Goal: Complete application form

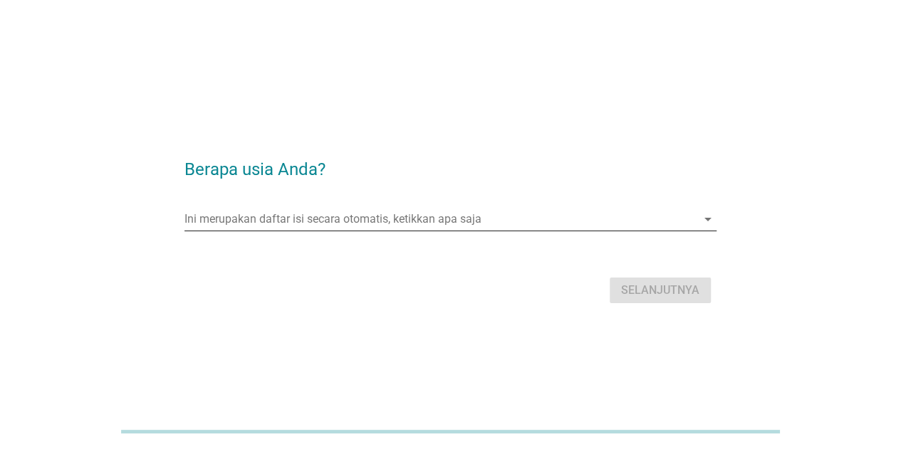
click at [453, 210] on input "Ini merupakan daftar isi secara otomatis, ketikkan apa saja" at bounding box center [440, 219] width 512 height 23
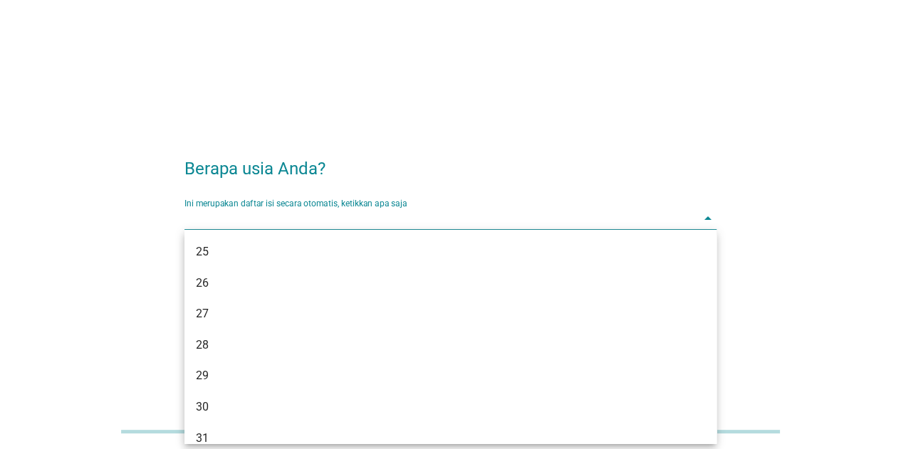
scroll to position [134, 0]
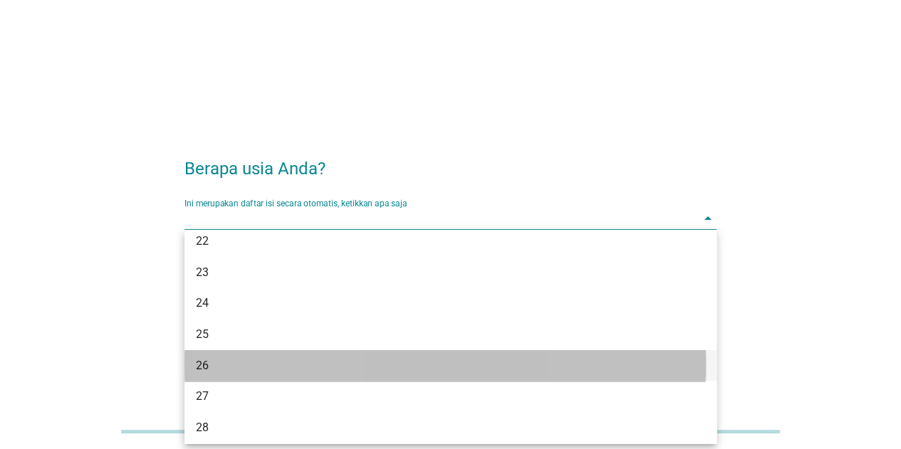
click at [281, 351] on div "26" at bounding box center [450, 365] width 532 height 31
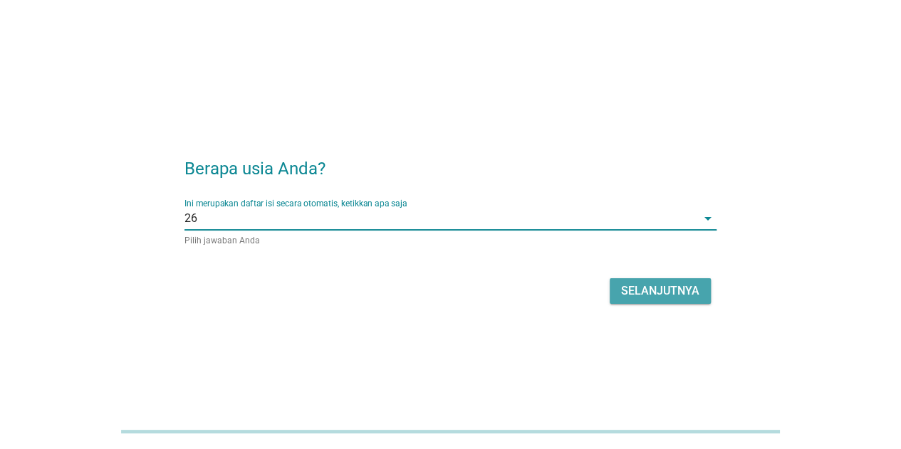
drag, startPoint x: 698, startPoint y: 284, endPoint x: 698, endPoint y: 275, distance: 9.3
click at [698, 280] on button "Selanjutnya" at bounding box center [660, 292] width 101 height 26
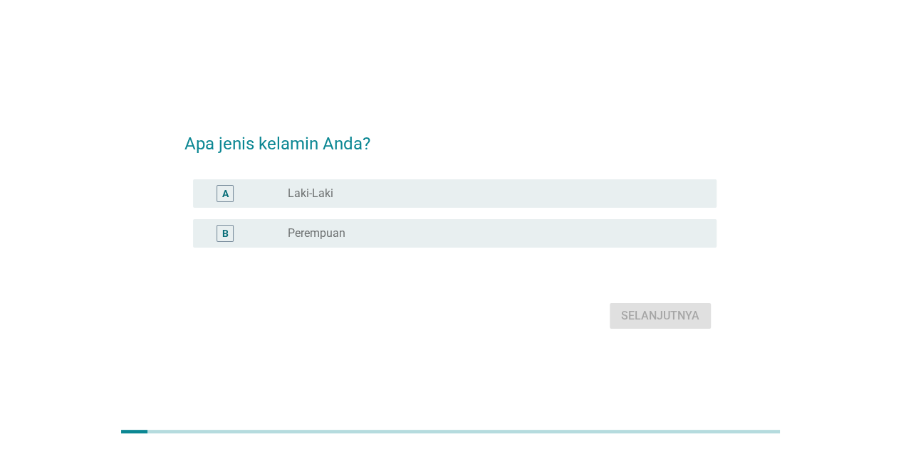
click at [390, 194] on div "radio_button_unchecked Laki-Laki" at bounding box center [491, 194] width 406 height 14
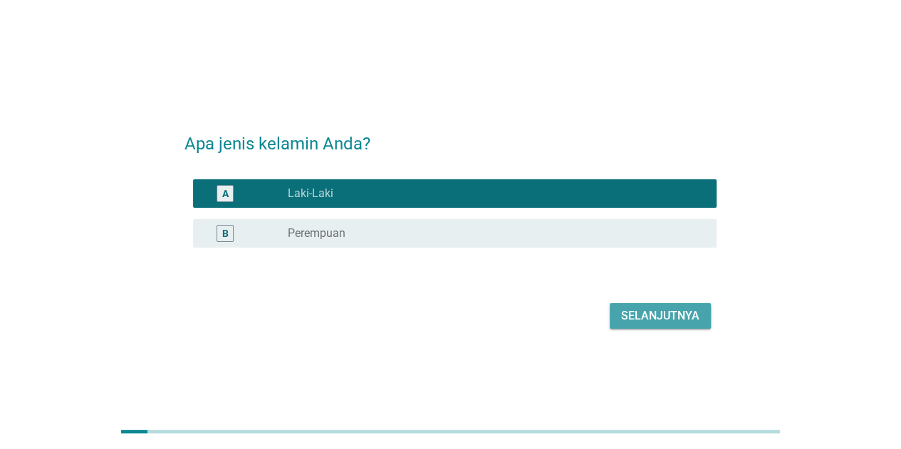
click at [654, 304] on button "Selanjutnya" at bounding box center [660, 316] width 101 height 26
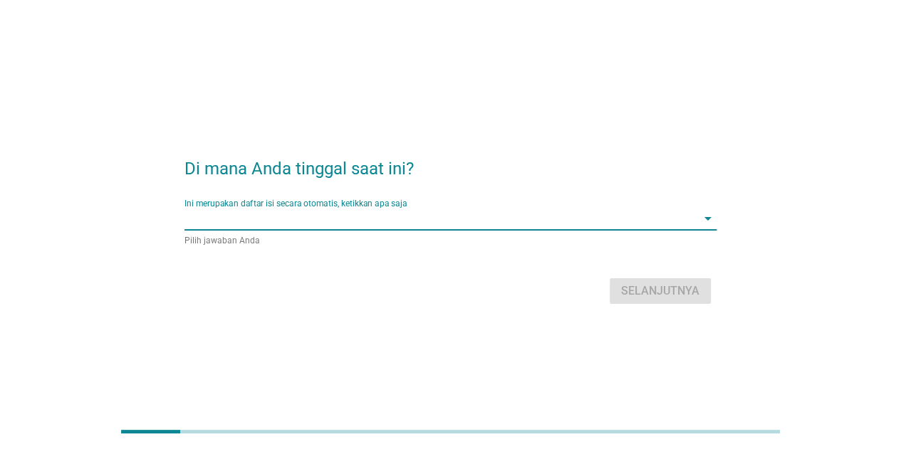
click at [338, 212] on input "Ini merupakan daftar isi secara otomatis, ketikkan apa saja" at bounding box center [440, 218] width 512 height 23
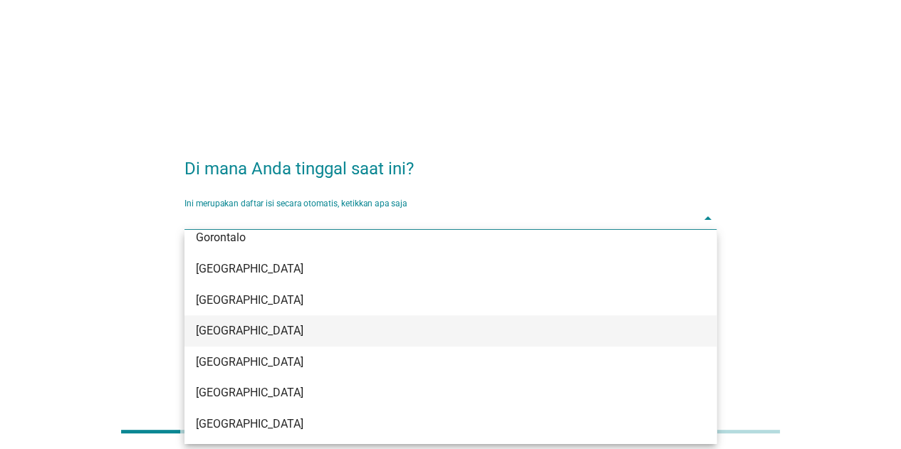
scroll to position [214, 0]
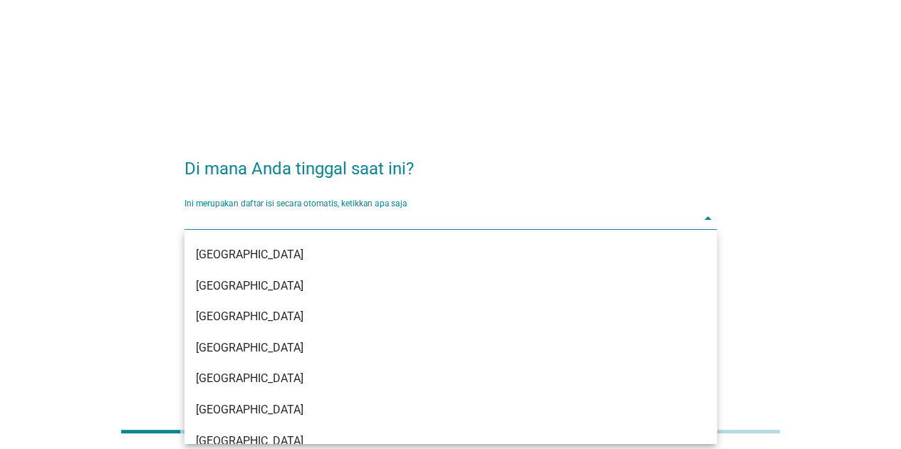
click at [277, 290] on div "[GEOGRAPHIC_DATA]" at bounding box center [429, 286] width 467 height 17
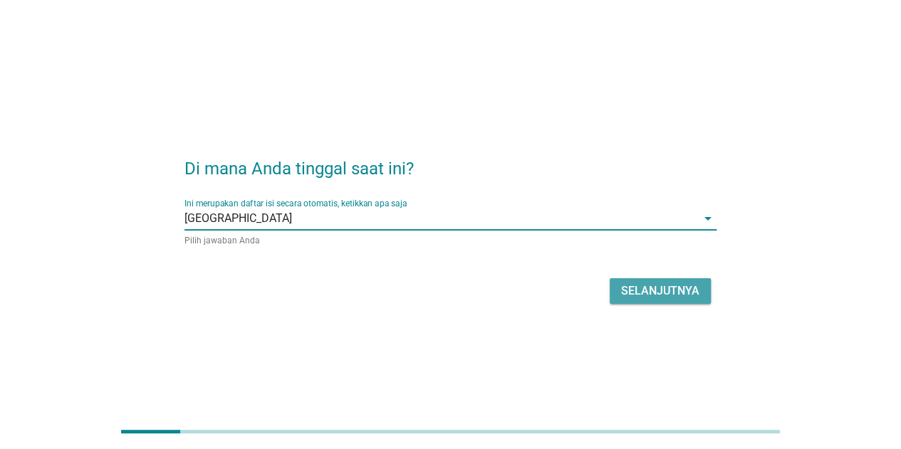
click at [667, 286] on div "Selanjutnya" at bounding box center [660, 291] width 78 height 17
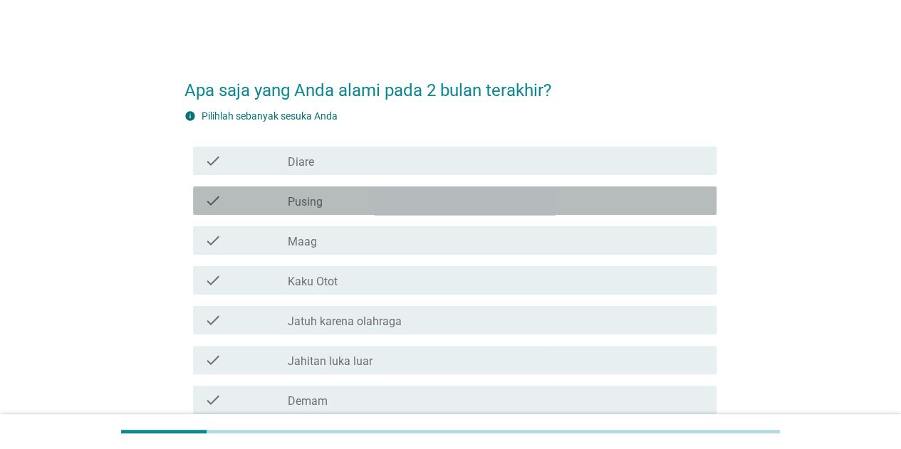
click at [368, 199] on div "check_box_outline_blank Pusing" at bounding box center [496, 200] width 417 height 17
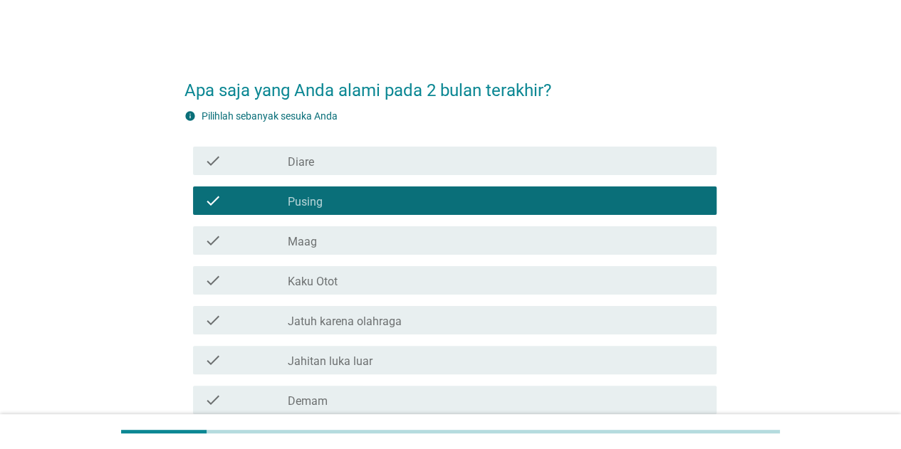
click at [345, 229] on div "check check_box_outline_blank Maag" at bounding box center [455, 241] width 524 height 28
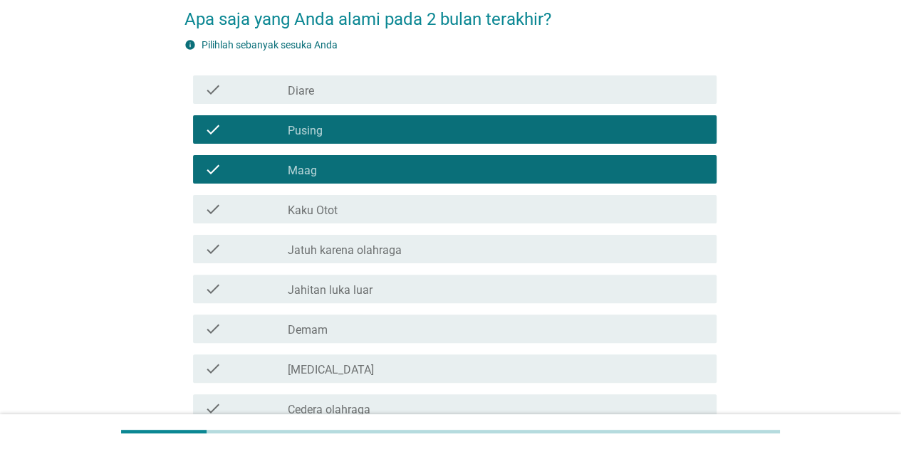
click at [348, 217] on div "check_box_outline_blank Kaku Otot" at bounding box center [496, 209] width 417 height 17
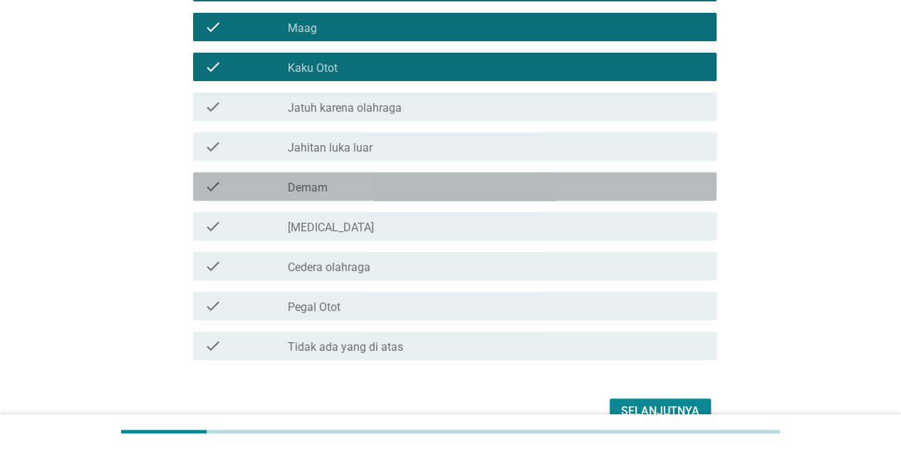
click at [340, 189] on div "check_box_outline_blank Demam" at bounding box center [496, 186] width 417 height 17
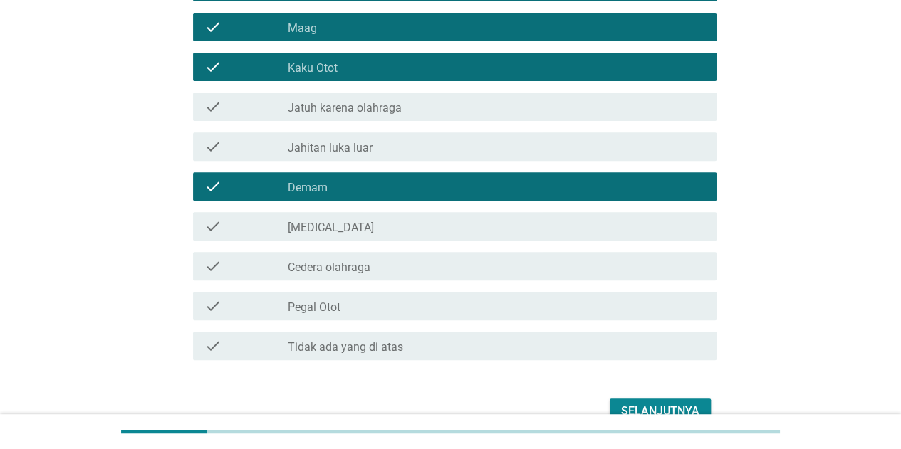
click at [343, 230] on label "[MEDICAL_DATA]" at bounding box center [331, 228] width 86 height 14
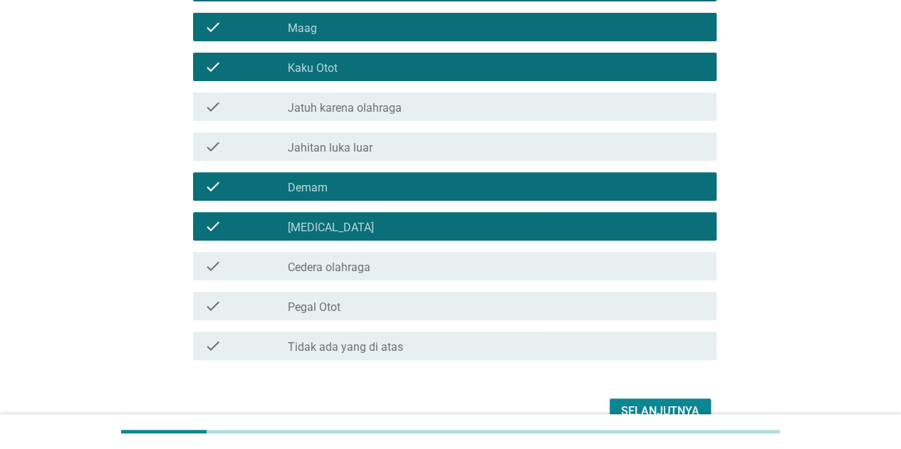
click at [395, 284] on div "check check_box_outline_blank Cedera olahraga" at bounding box center [450, 266] width 532 height 40
click at [397, 291] on div "check check_box_outline_blank Pegal Otot" at bounding box center [450, 306] width 532 height 40
click at [406, 296] on div "check check_box_outline_blank Pegal Otot" at bounding box center [455, 306] width 524 height 28
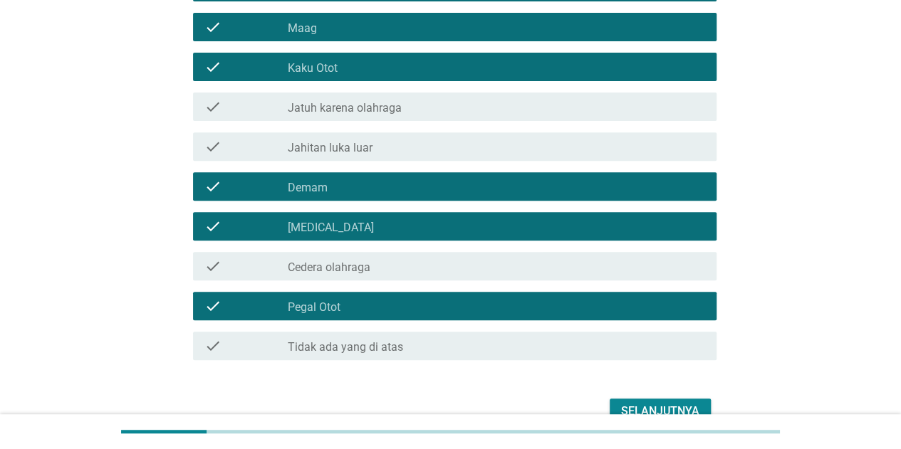
click at [651, 405] on div "Selanjutnya" at bounding box center [660, 411] width 78 height 17
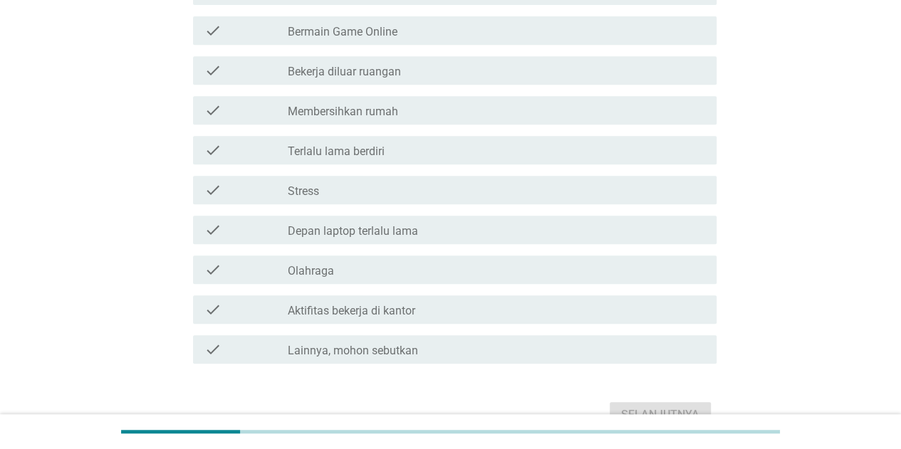
scroll to position [285, 0]
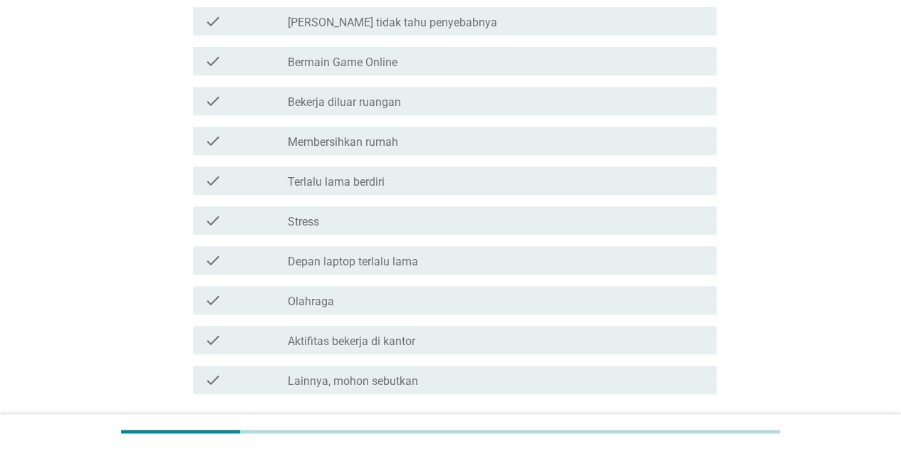
click at [425, 314] on div "check check_box_outline_blank Olahraga" at bounding box center [455, 300] width 524 height 28
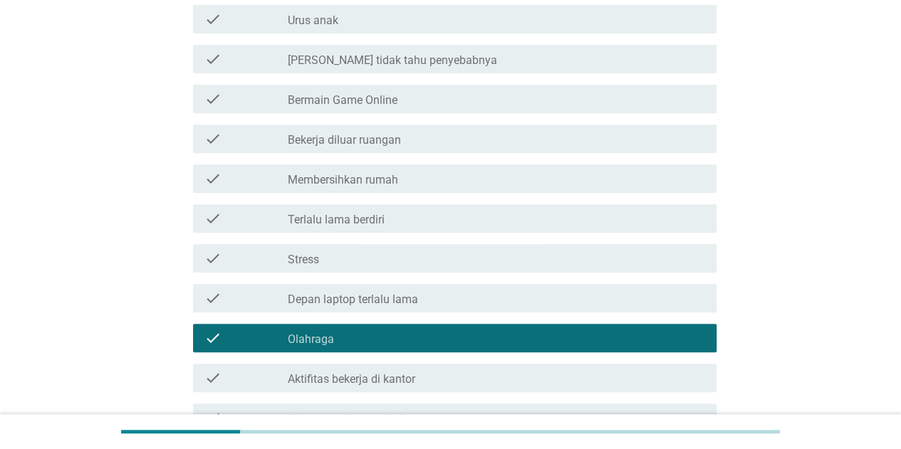
scroll to position [396, 0]
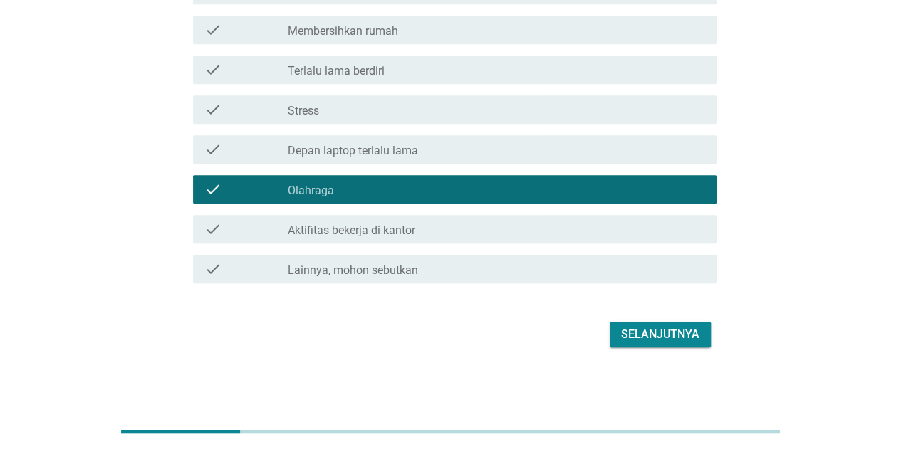
click at [632, 339] on div "Selanjutnya" at bounding box center [660, 334] width 78 height 17
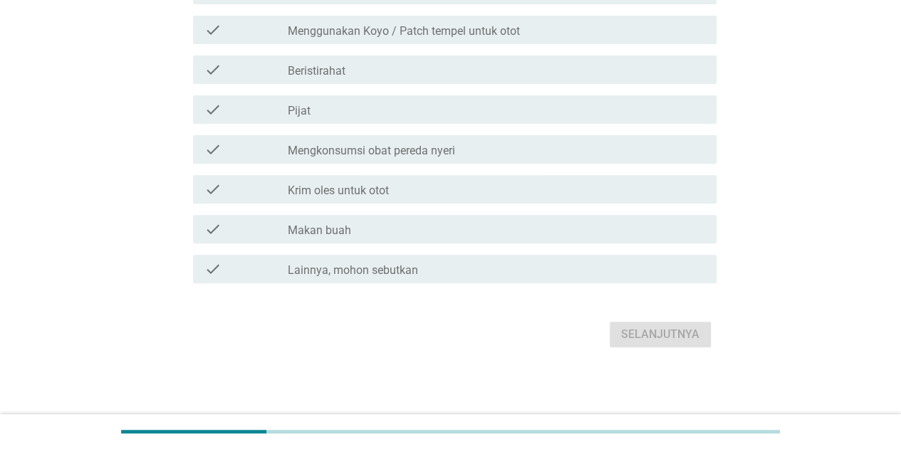
scroll to position [0, 0]
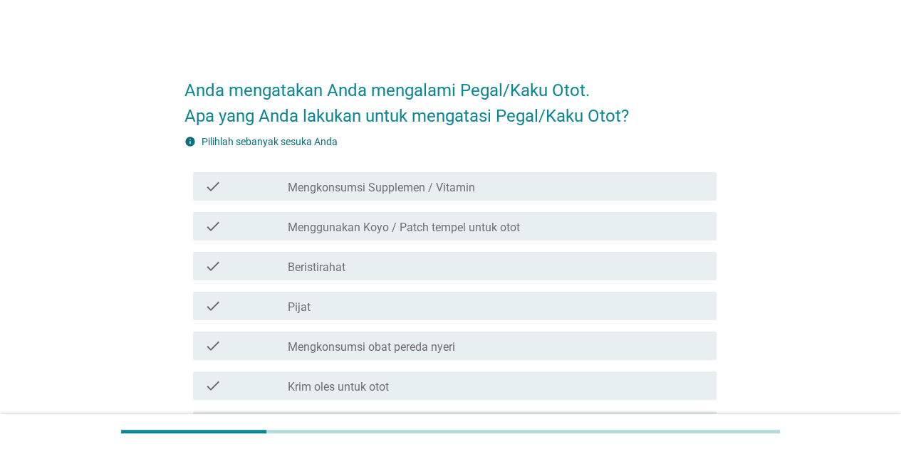
click at [339, 280] on div "check check_box_outline_blank Beristirahat" at bounding box center [450, 266] width 532 height 40
click at [422, 288] on div "check check_box_outline_blank Pijat" at bounding box center [450, 306] width 532 height 40
click at [422, 287] on div "check check_box_outline_blank Pijat" at bounding box center [450, 306] width 532 height 40
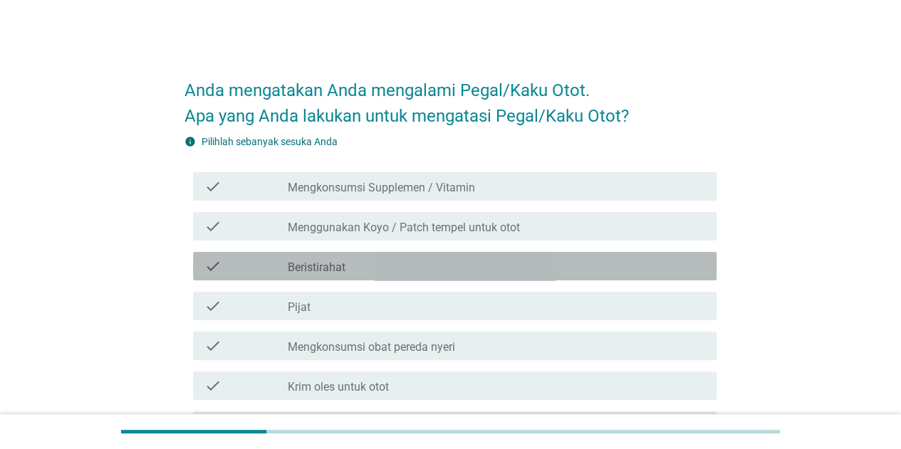
click at [425, 274] on div "check_box_outline_blank Beristirahat" at bounding box center [496, 266] width 417 height 17
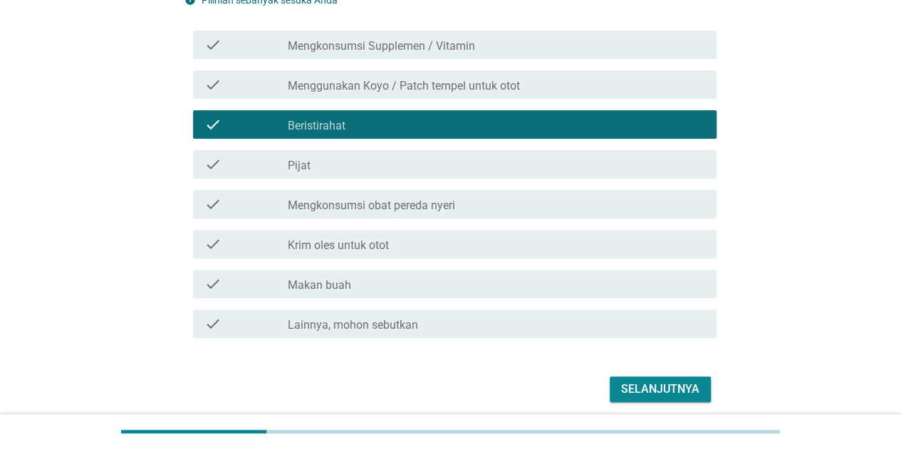
scroll to position [142, 0]
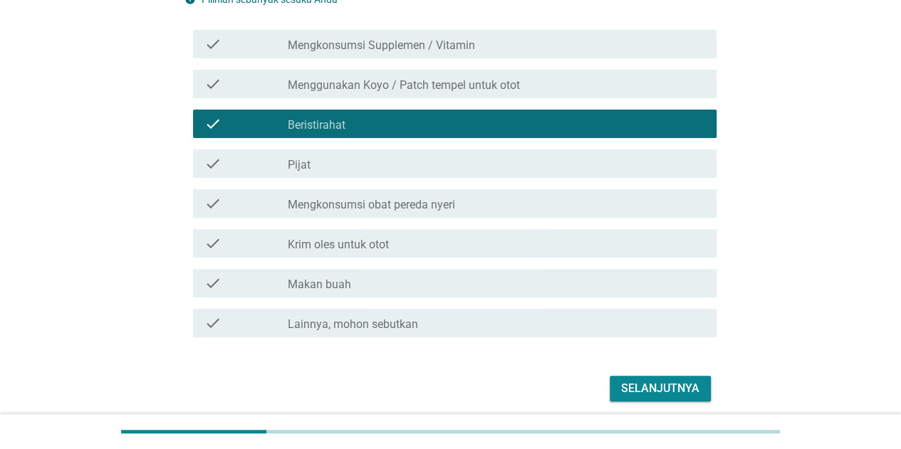
click at [435, 286] on div "check_box_outline_blank Makan buah" at bounding box center [496, 283] width 417 height 17
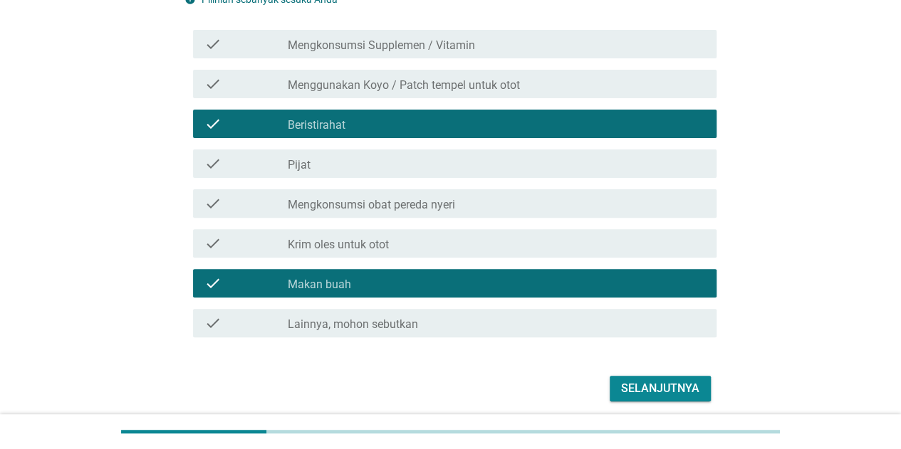
click at [677, 385] on div "Selanjutnya" at bounding box center [660, 388] width 78 height 17
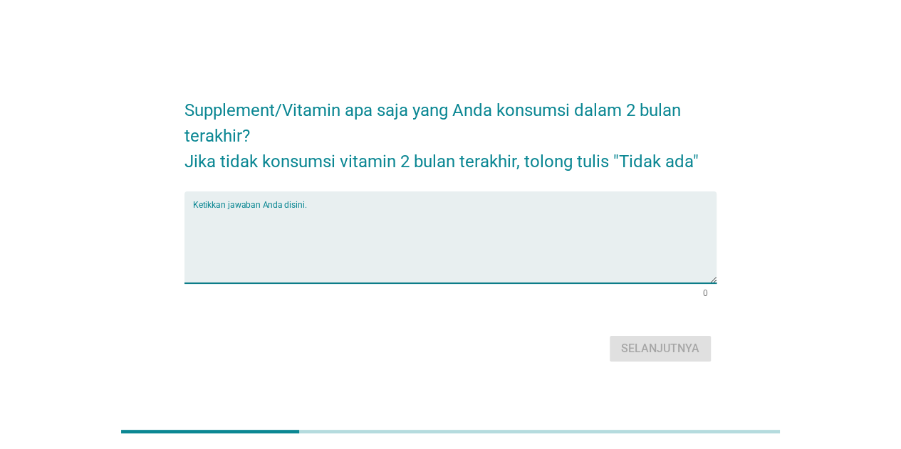
click at [474, 272] on textarea "Ketikkan jawaban Anda disini." at bounding box center [455, 246] width 524 height 75
type textarea "blackmores"
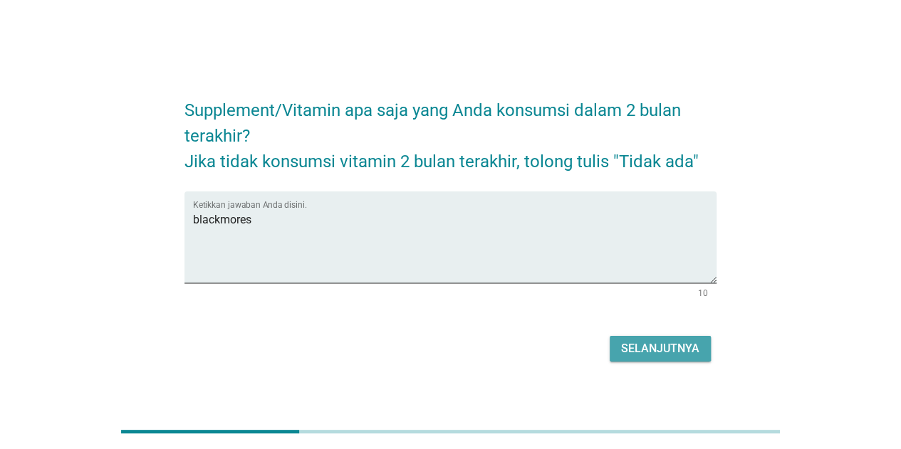
click at [685, 354] on div "Selanjutnya" at bounding box center [660, 348] width 78 height 17
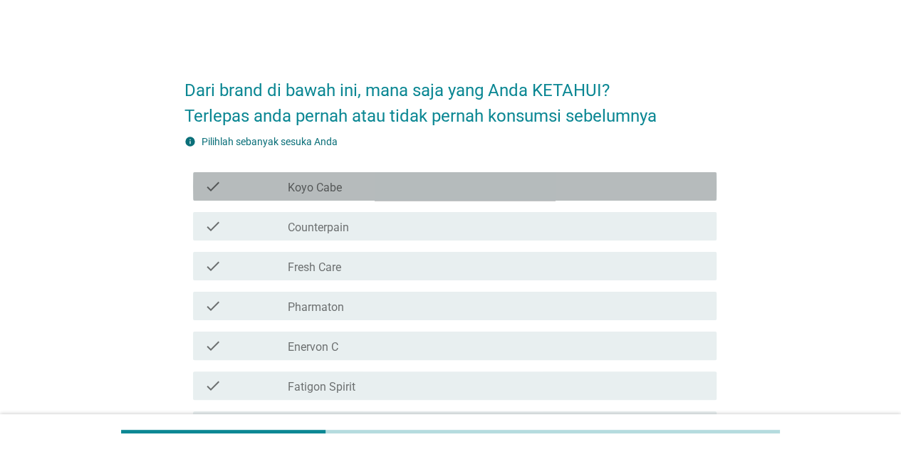
click at [382, 198] on div "check check_box_outline_blank Koyo Cabe" at bounding box center [455, 186] width 524 height 28
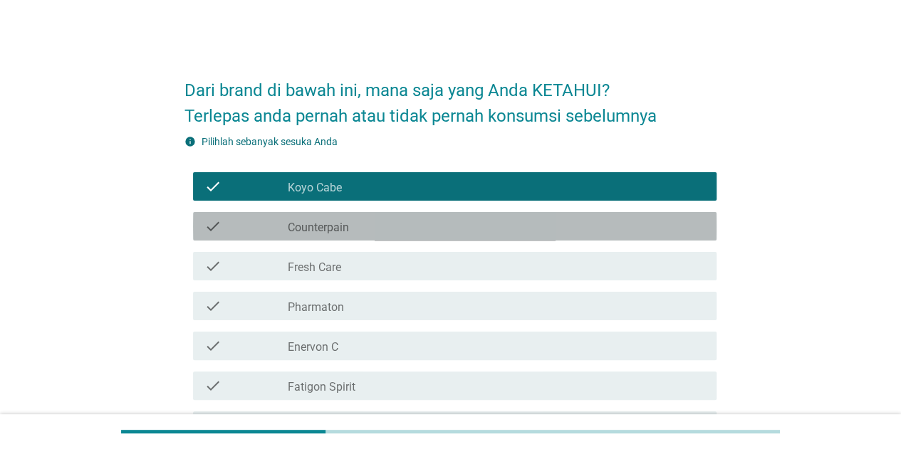
click at [376, 218] on div "check_box_outline_blank Counterpain" at bounding box center [496, 226] width 417 height 17
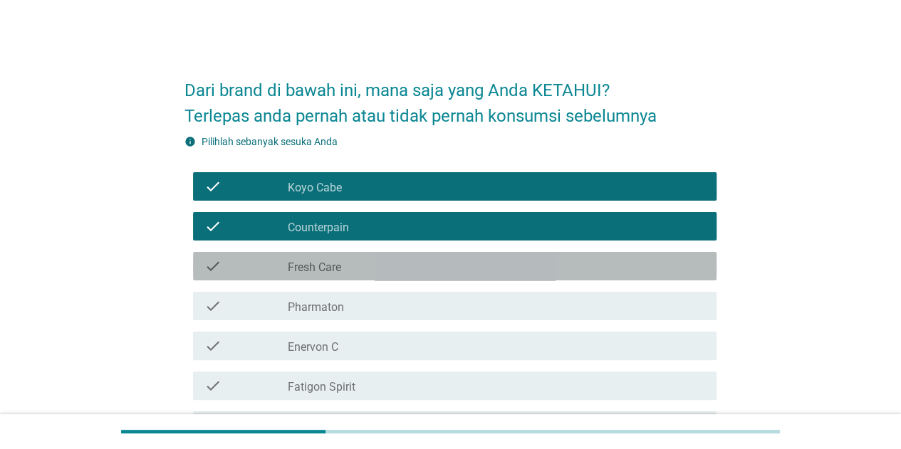
drag, startPoint x: 357, startPoint y: 266, endPoint x: 355, endPoint y: 280, distance: 14.4
click at [356, 266] on div "check_box_outline_blank Fresh Care" at bounding box center [496, 266] width 417 height 17
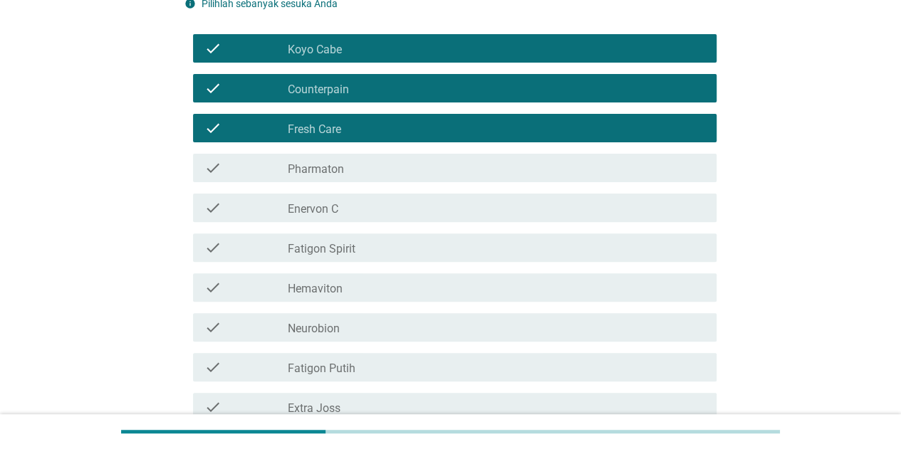
scroll to position [142, 0]
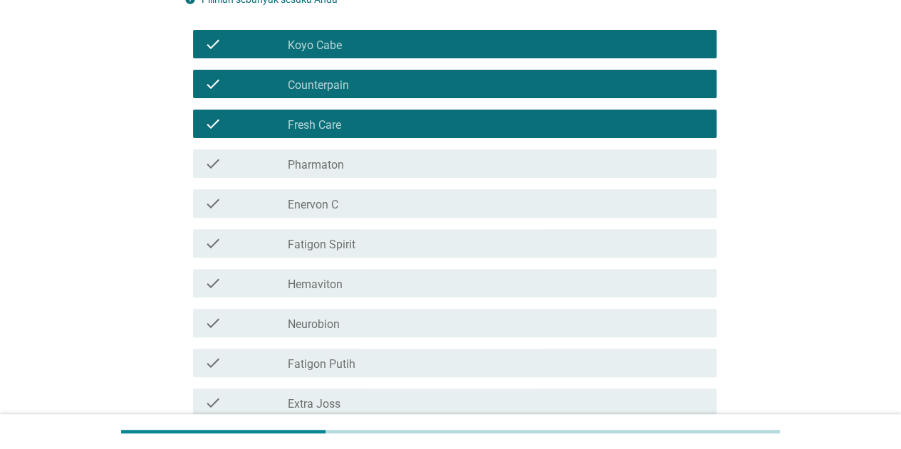
drag, startPoint x: 362, startPoint y: 189, endPoint x: 363, endPoint y: 203, distance: 14.3
click at [363, 192] on div "check check_box_outline_blank Enervon C" at bounding box center [455, 203] width 524 height 28
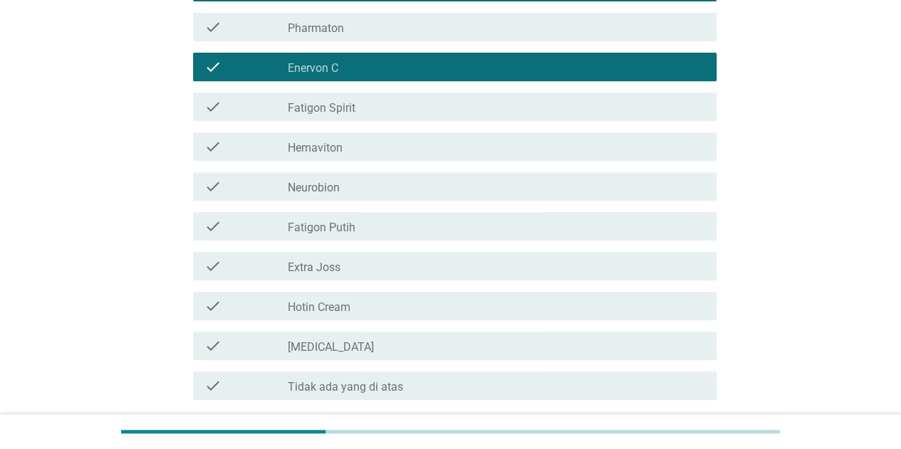
scroll to position [285, 0]
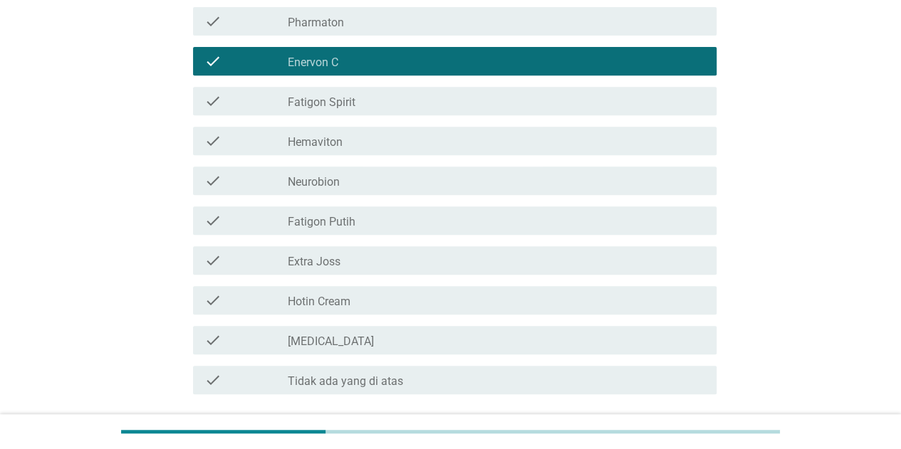
click at [378, 155] on div "check check_box_outline_blank Hemaviton" at bounding box center [450, 141] width 532 height 40
click at [368, 145] on div "check_box_outline_blank Hemaviton" at bounding box center [496, 140] width 417 height 17
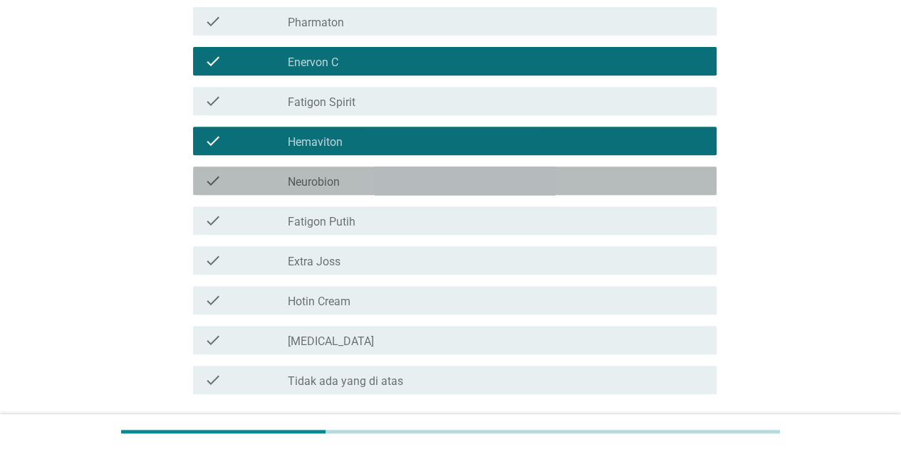
click at [334, 187] on label "Neurobion" at bounding box center [314, 182] width 52 height 14
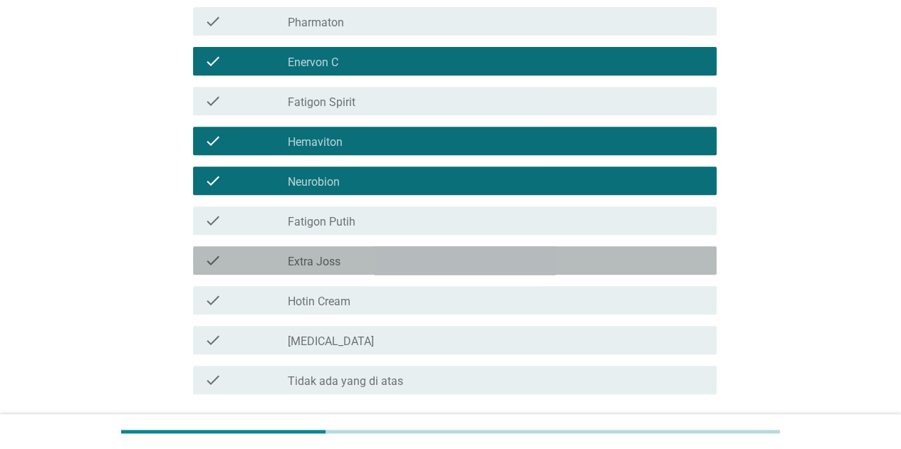
click at [337, 261] on label "Extra Joss" at bounding box center [314, 262] width 53 height 14
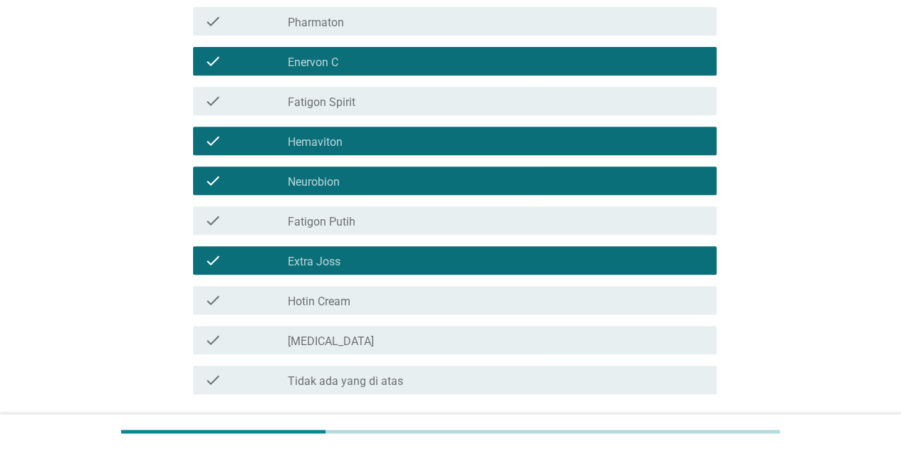
click at [348, 306] on label "Hotin Cream" at bounding box center [319, 302] width 63 height 14
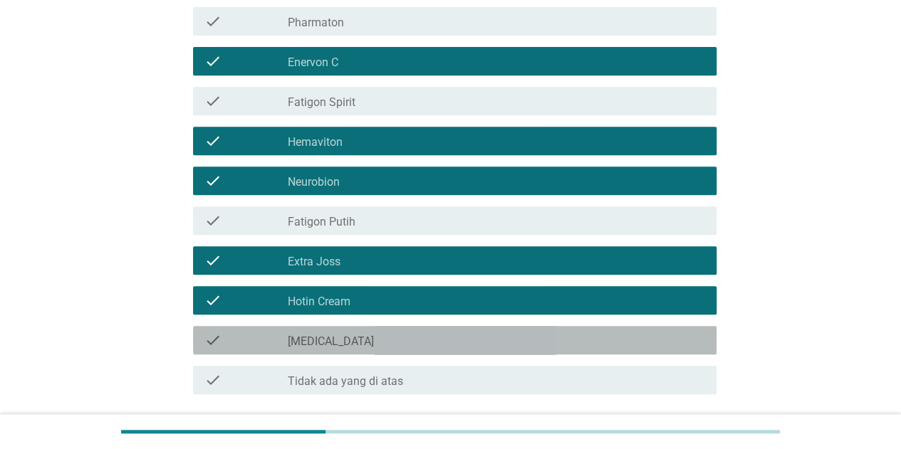
click at [350, 326] on div "check check_box_outline_blank [MEDICAL_DATA]" at bounding box center [455, 340] width 524 height 28
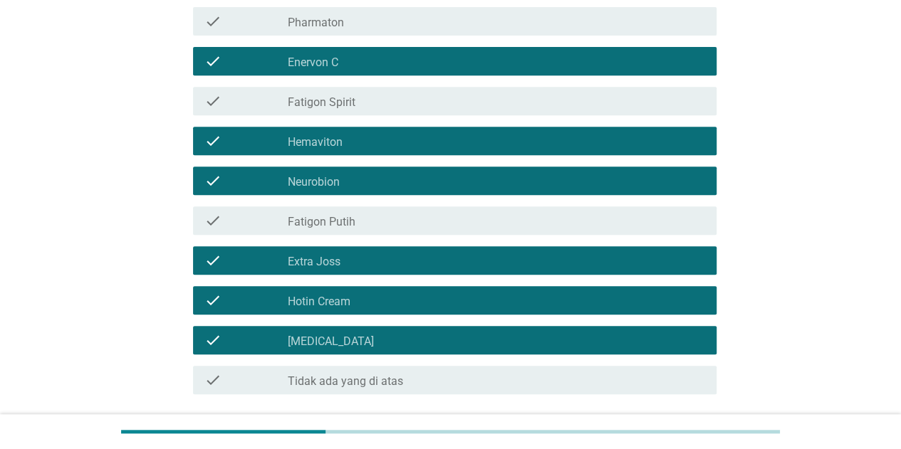
scroll to position [396, 0]
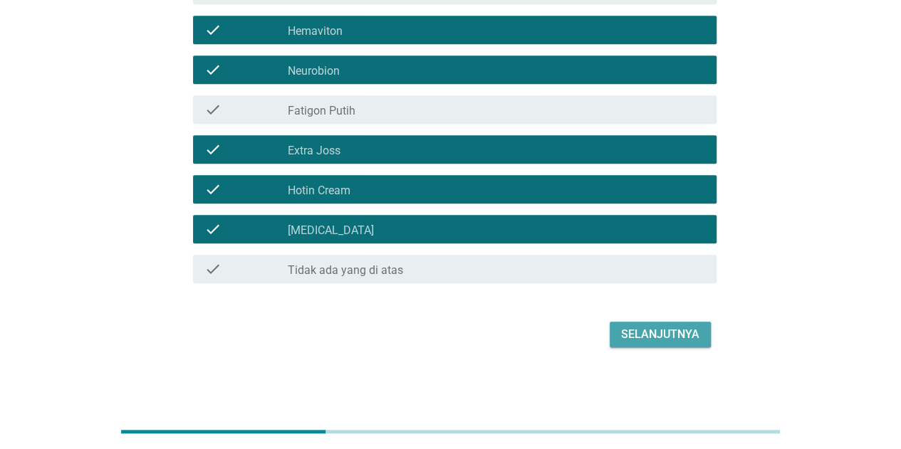
click at [658, 338] on div "Selanjutnya" at bounding box center [660, 334] width 78 height 17
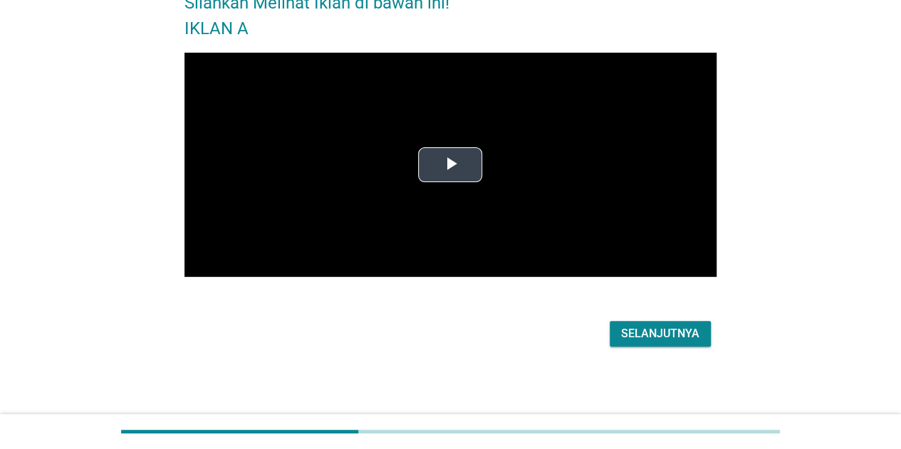
scroll to position [0, 0]
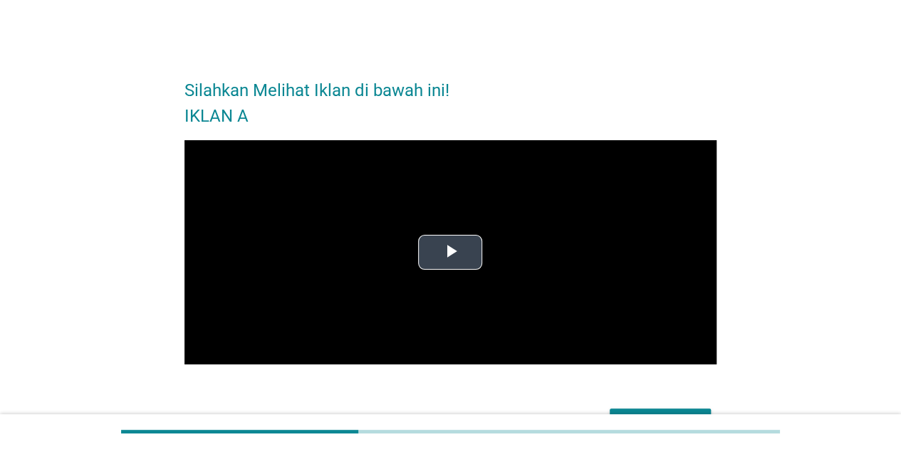
click at [450, 252] on span "Video Player" at bounding box center [450, 252] width 0 height 0
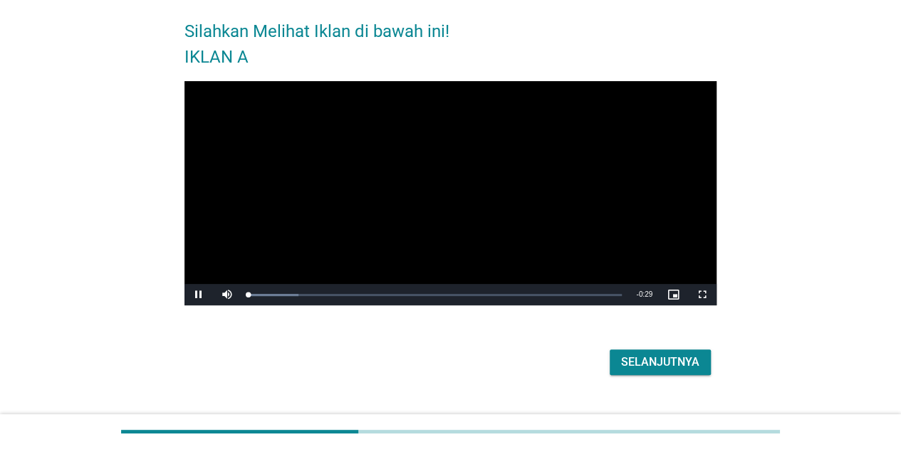
scroll to position [87, 0]
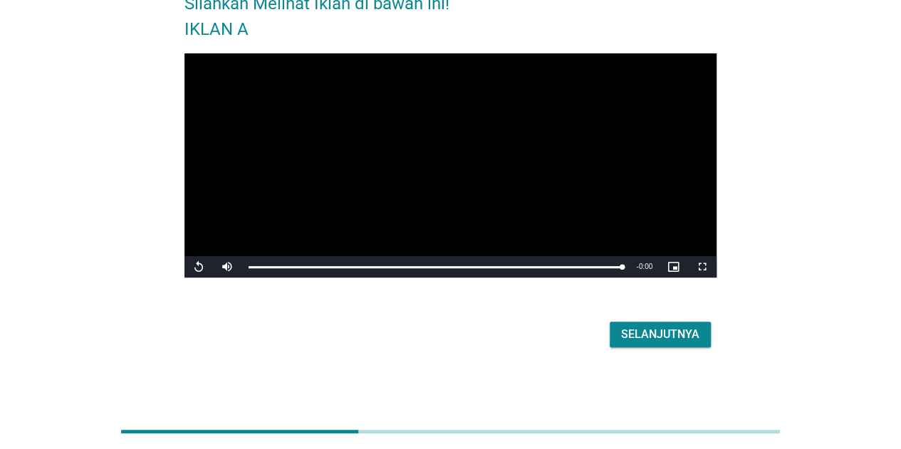
click at [633, 162] on video "Video Player" at bounding box center [450, 165] width 532 height 225
click at [641, 336] on div "Selanjutnya" at bounding box center [660, 334] width 78 height 17
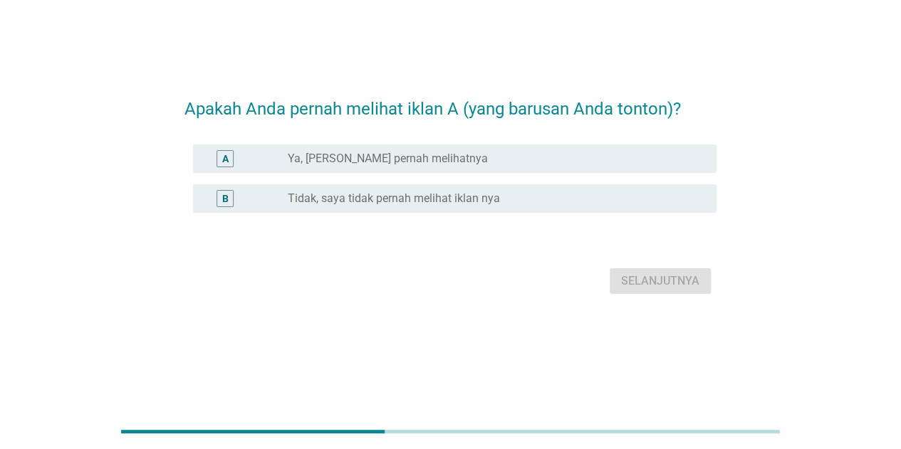
scroll to position [0, 0]
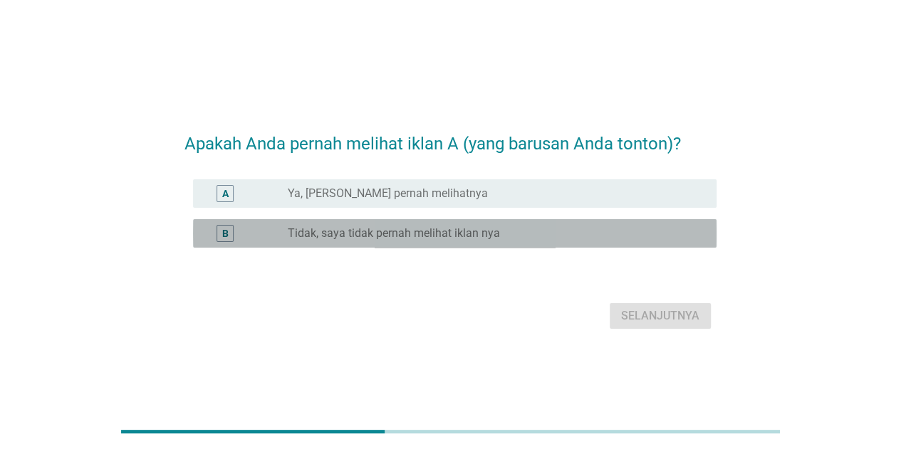
click at [382, 239] on label "Tidak, saya tidak pernah melihat iklan nya" at bounding box center [394, 234] width 212 height 14
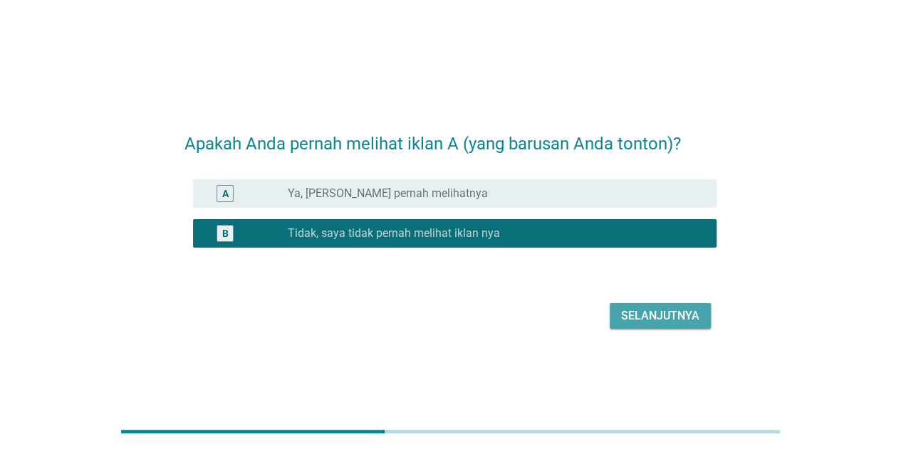
click at [635, 309] on div "Selanjutnya" at bounding box center [660, 316] width 78 height 17
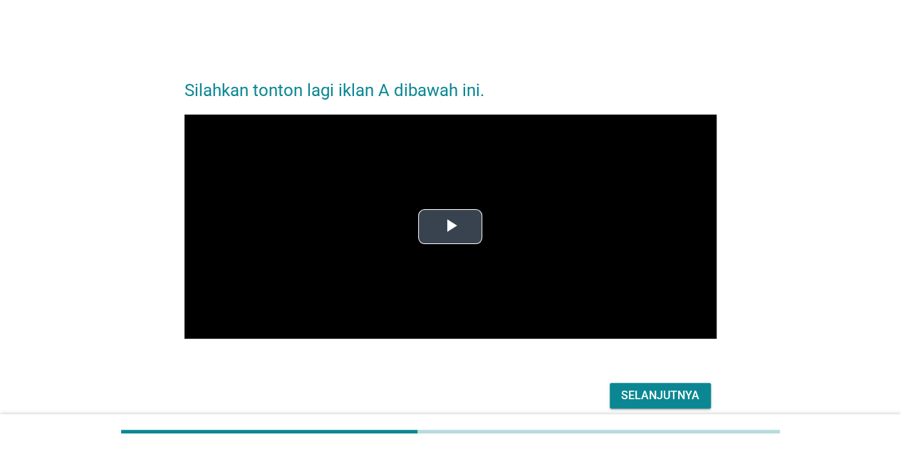
click at [450, 227] on span "Video Player" at bounding box center [450, 227] width 0 height 0
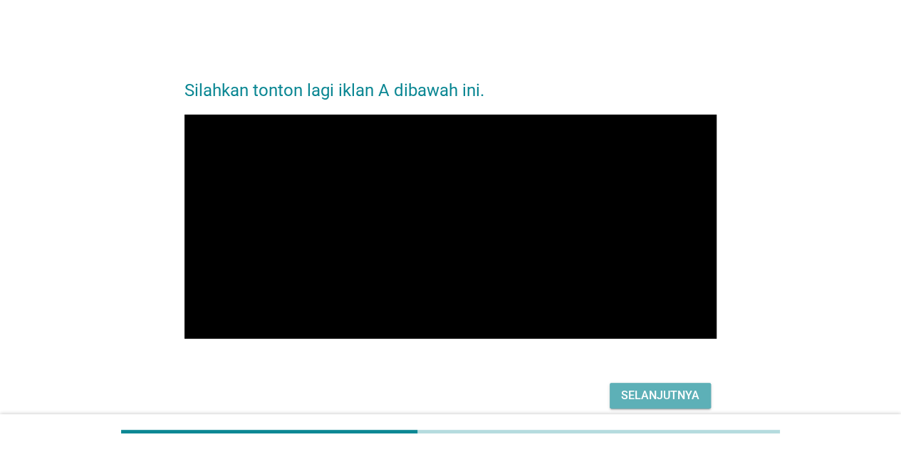
click at [652, 397] on div "Selanjutnya" at bounding box center [660, 396] width 78 height 17
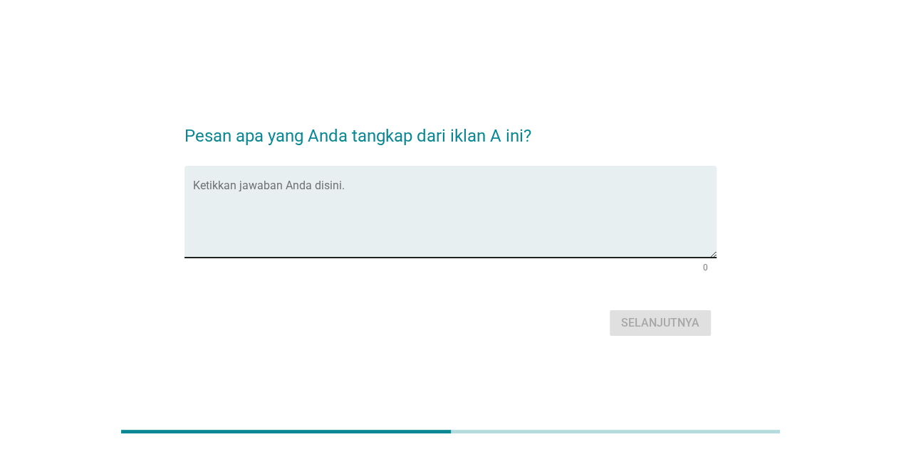
click at [460, 212] on textarea "Ketikkan jawaban Anda disini." at bounding box center [455, 220] width 524 height 75
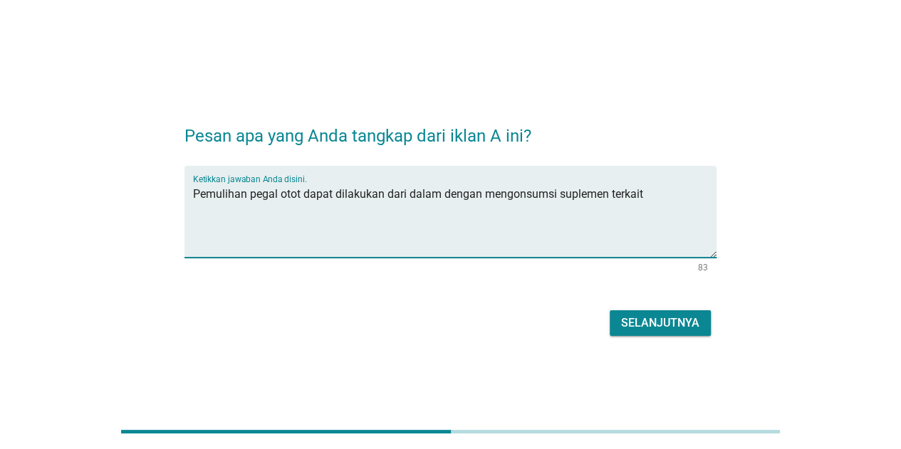
type textarea "Pemulihan pegal otot dapat dilakukan dari dalam dengan mengonsumsi suplemen ter…"
click at [675, 321] on div "Selanjutnya" at bounding box center [660, 323] width 78 height 17
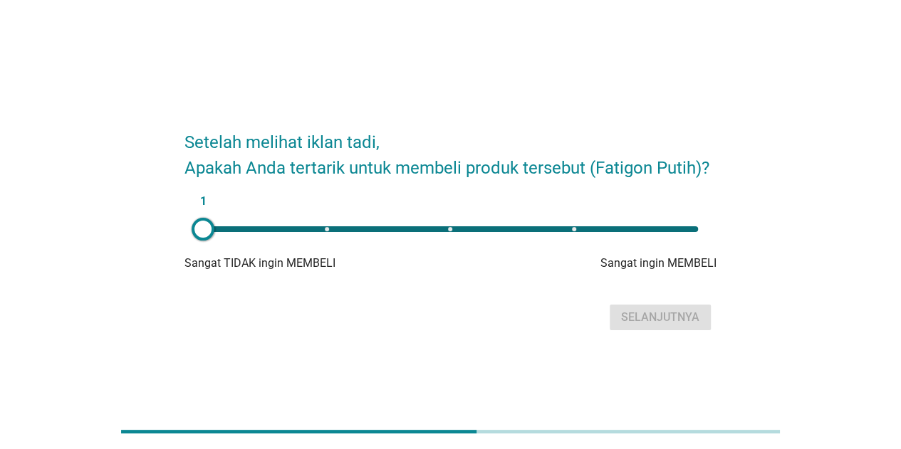
click at [568, 197] on form "Setelah melihat iklan tadi, Apakah Anda tertarik untuk membeli produk tersebut …" at bounding box center [450, 224] width 532 height 219
click at [577, 232] on div "1" at bounding box center [451, 229] width 518 height 28
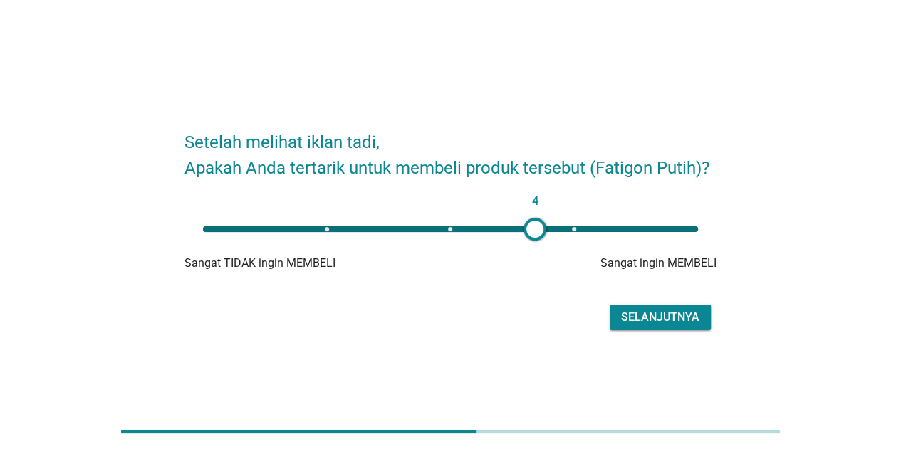
type input "4"
drag, startPoint x: 564, startPoint y: 206, endPoint x: 590, endPoint y: 220, distance: 29.3
click at [590, 220] on div "4" at bounding box center [589, 229] width 23 height 23
click at [653, 314] on div "Selanjutnya" at bounding box center [660, 317] width 78 height 17
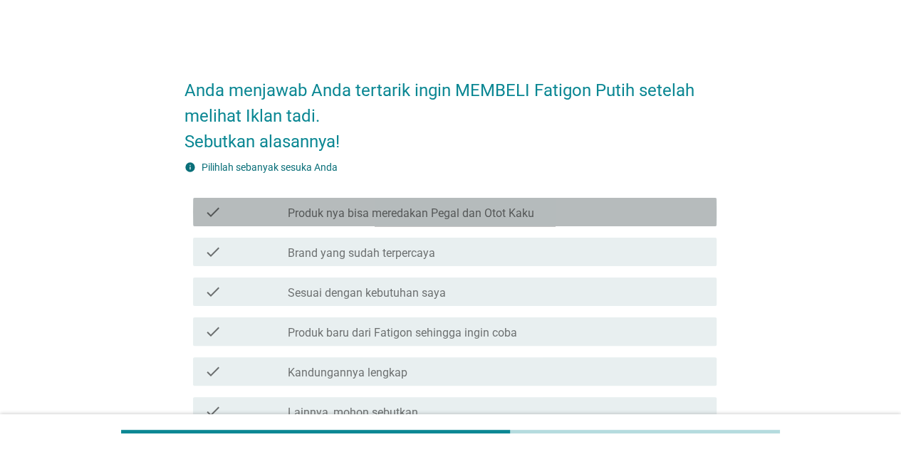
click at [460, 207] on label "Produk nya bisa meredakan Pegal dan Otot Kaku" at bounding box center [411, 214] width 246 height 14
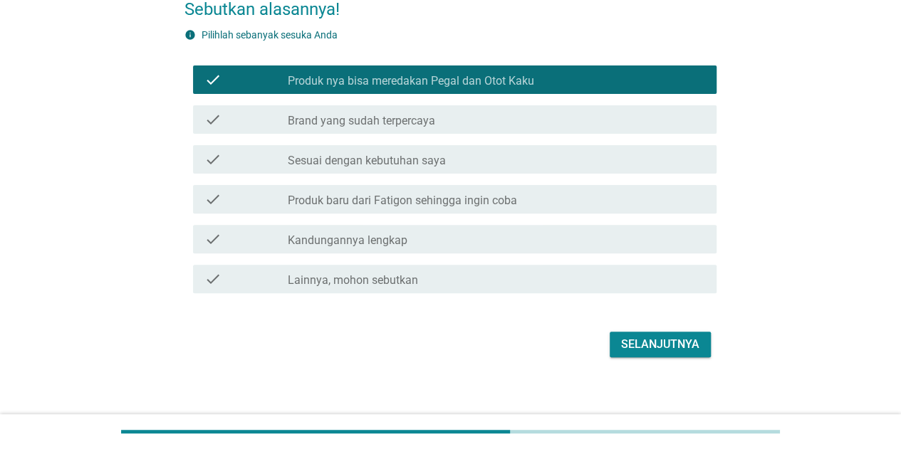
scroll to position [142, 0]
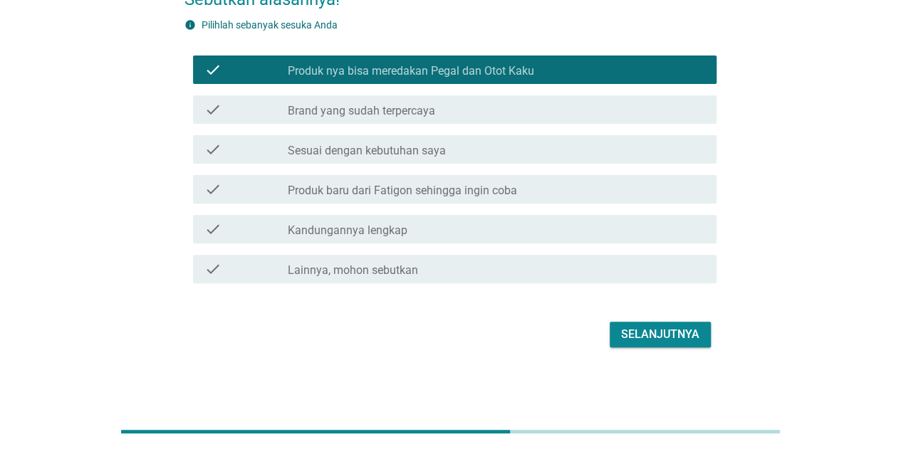
click at [459, 159] on div "check check_box_outline_blank Sesuai dengan kebutuhan saya" at bounding box center [455, 149] width 524 height 28
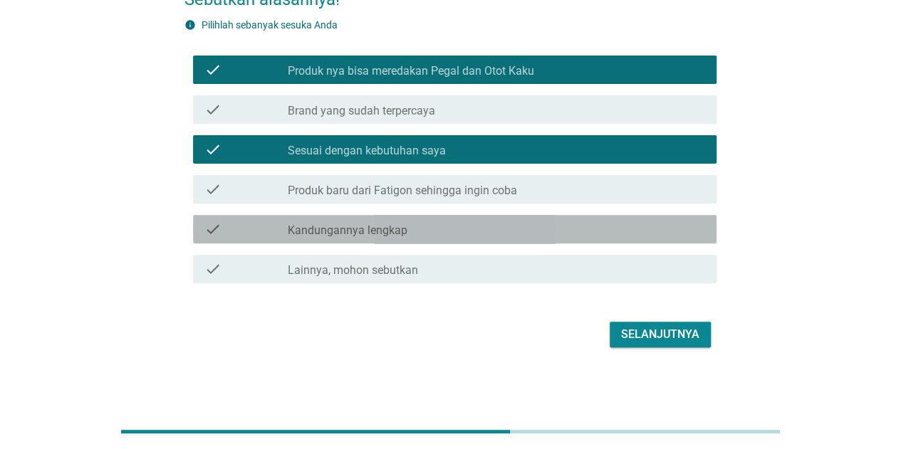
click at [465, 215] on div "check check_box_outline_blank Kandungannya lengkap" at bounding box center [455, 229] width 524 height 28
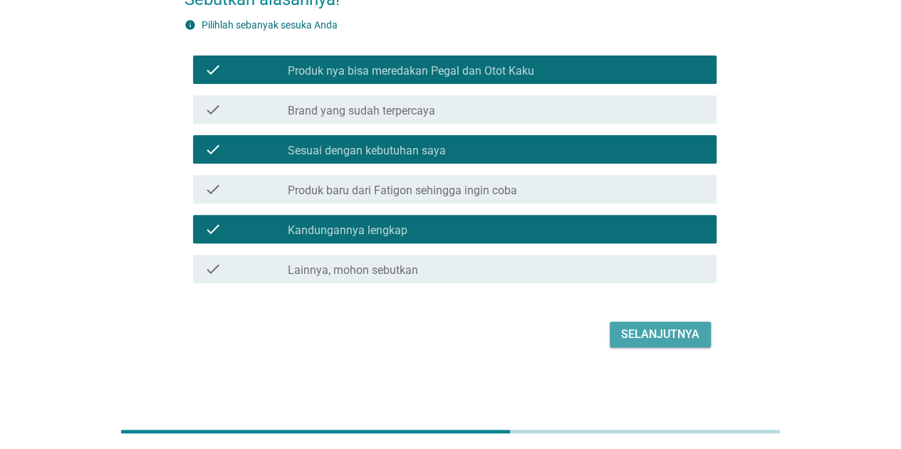
click at [672, 333] on div "Selanjutnya" at bounding box center [660, 334] width 78 height 17
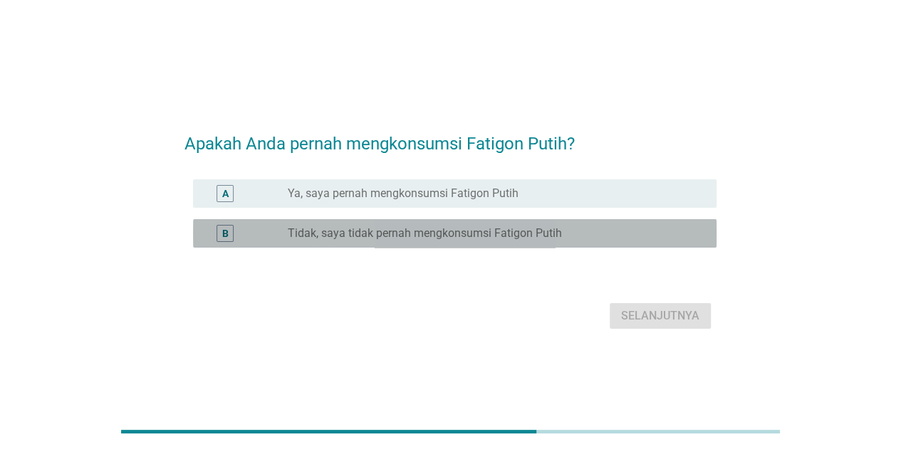
click at [405, 223] on div "B radio_button_unchecked Tidak, saya tidak pernah mengkonsumsi Fatigon Putih" at bounding box center [455, 233] width 524 height 28
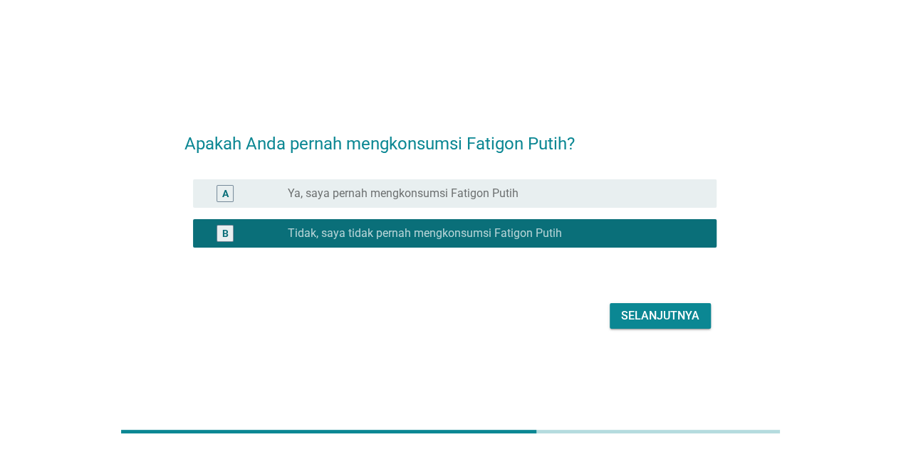
click at [697, 317] on div "Selanjutnya" at bounding box center [660, 316] width 78 height 17
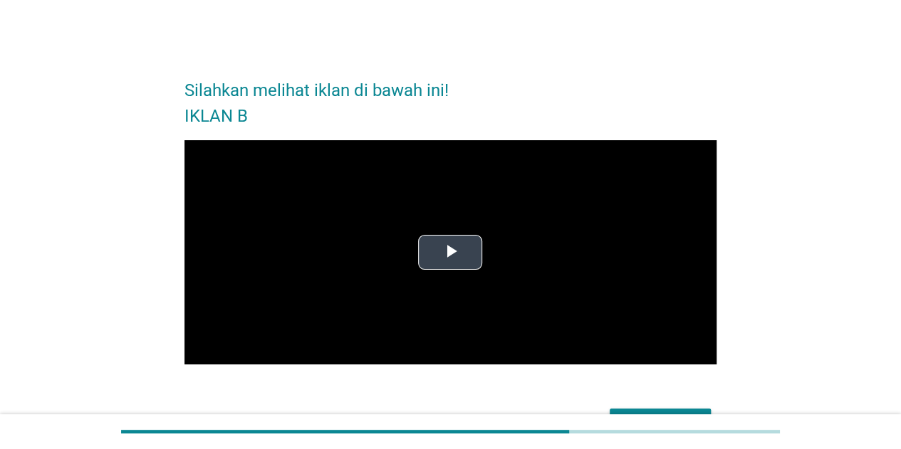
click at [474, 234] on video "Video Player" at bounding box center [450, 252] width 532 height 225
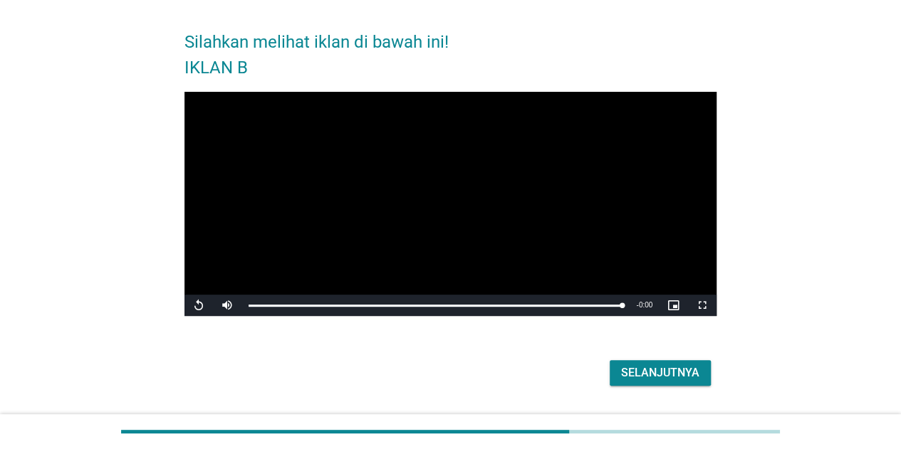
scroll to position [87, 0]
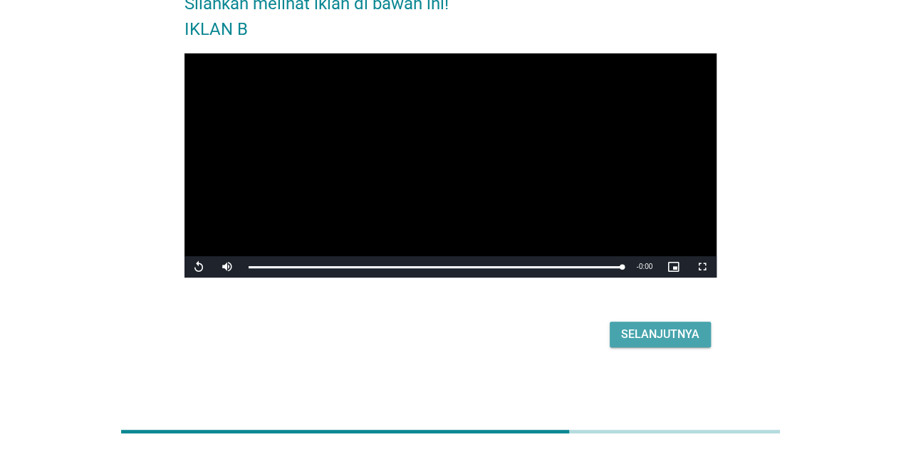
click at [678, 332] on div "Selanjutnya" at bounding box center [660, 334] width 78 height 17
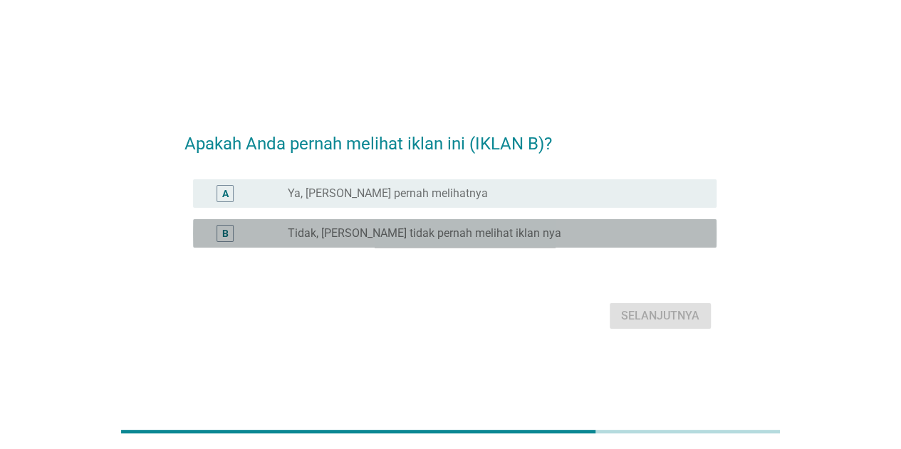
click at [435, 232] on label "Tidak, [PERSON_NAME] tidak pernah melihat iklan nya" at bounding box center [425, 234] width 274 height 14
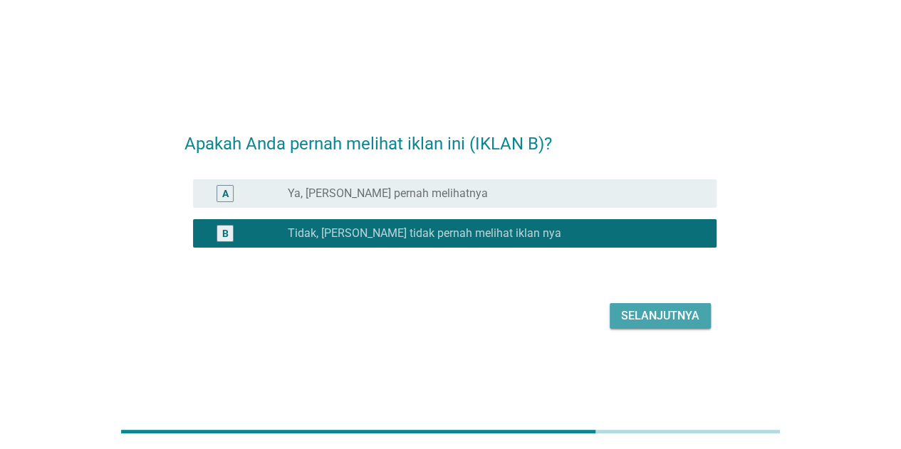
click at [662, 323] on div "Selanjutnya" at bounding box center [660, 316] width 78 height 17
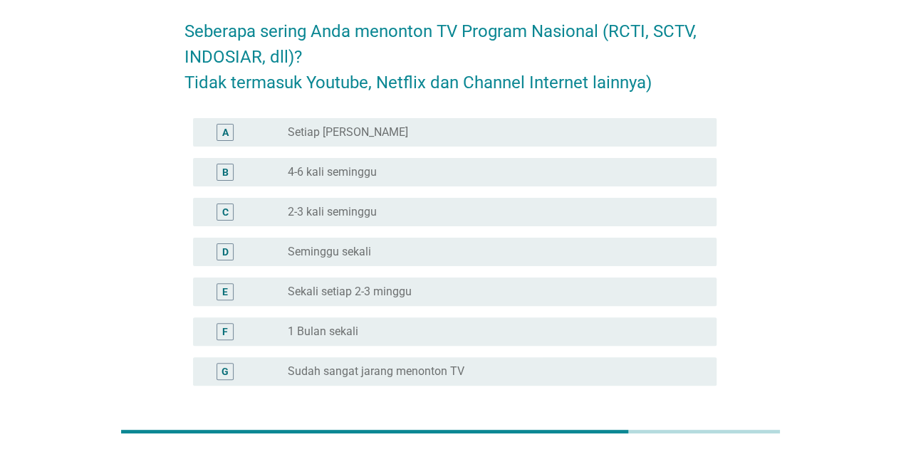
scroll to position [142, 0]
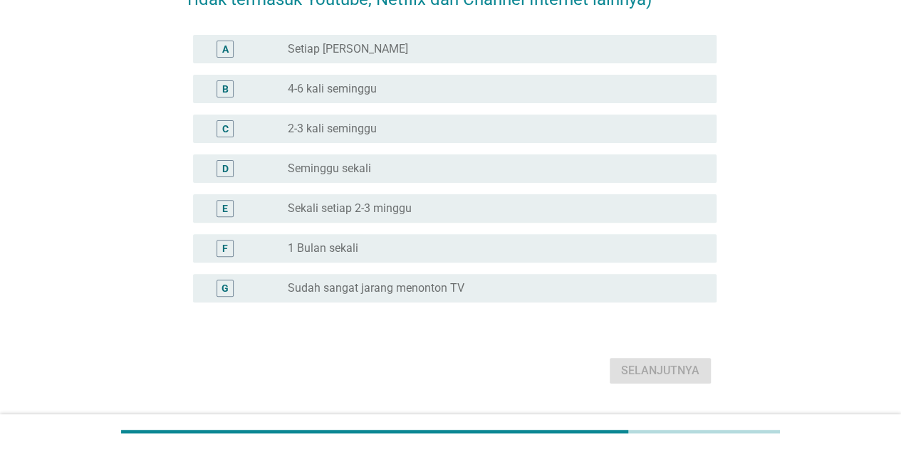
click at [363, 291] on label "Sudah sangat jarang menonton TV" at bounding box center [376, 288] width 177 height 14
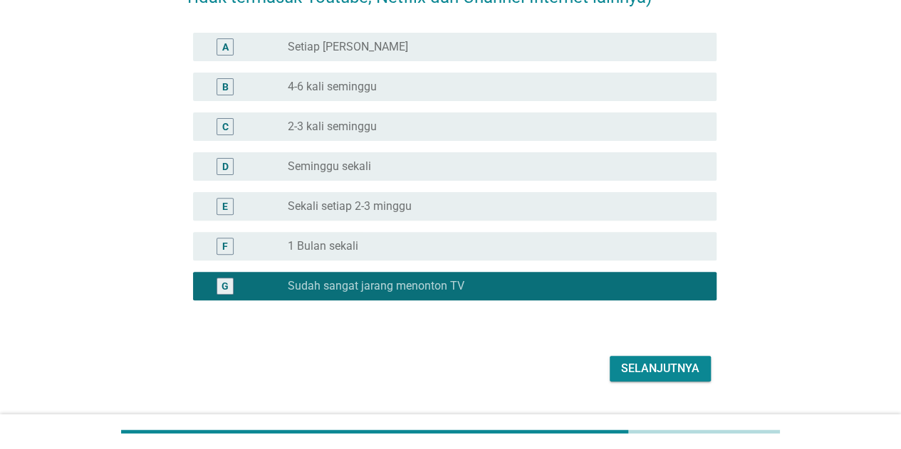
scroll to position [178, 0]
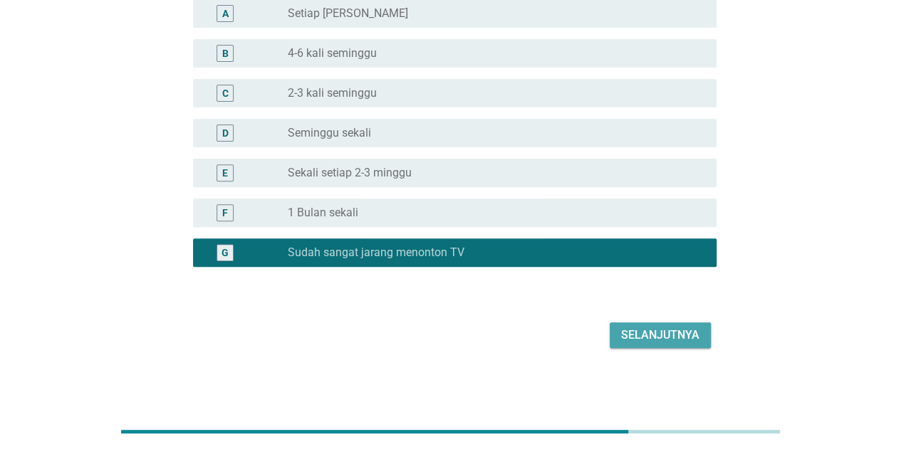
click at [658, 343] on div "Selanjutnya" at bounding box center [660, 335] width 78 height 17
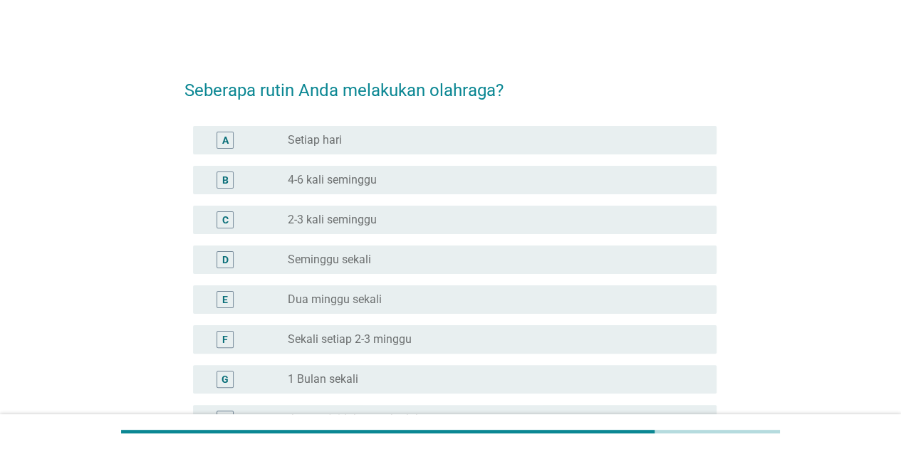
scroll to position [71, 0]
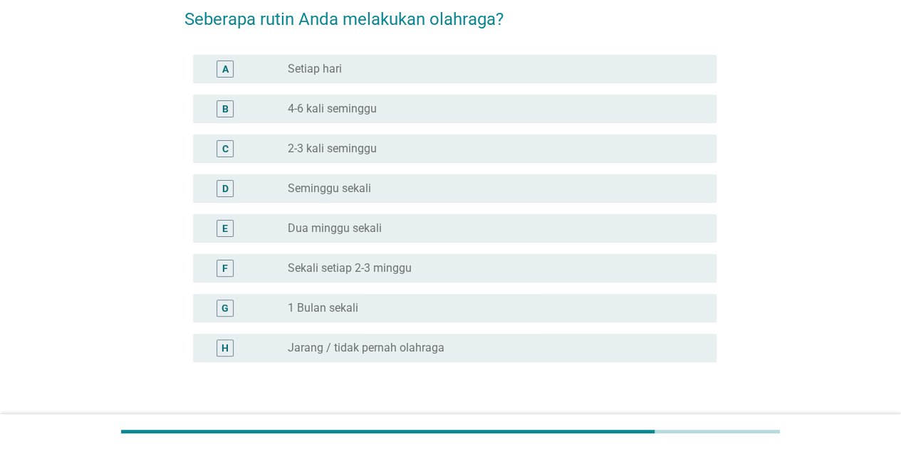
click at [480, 320] on div "G radio_button_unchecked 1 Bulan sekali" at bounding box center [455, 308] width 524 height 28
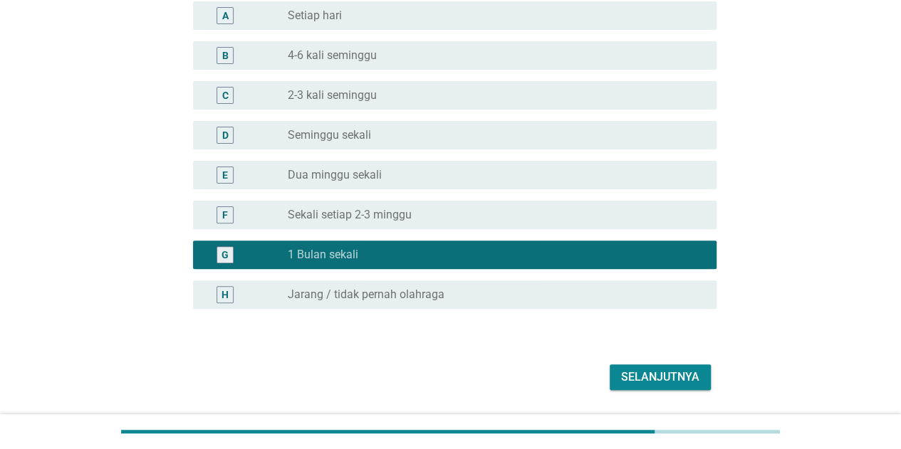
scroll to position [167, 0]
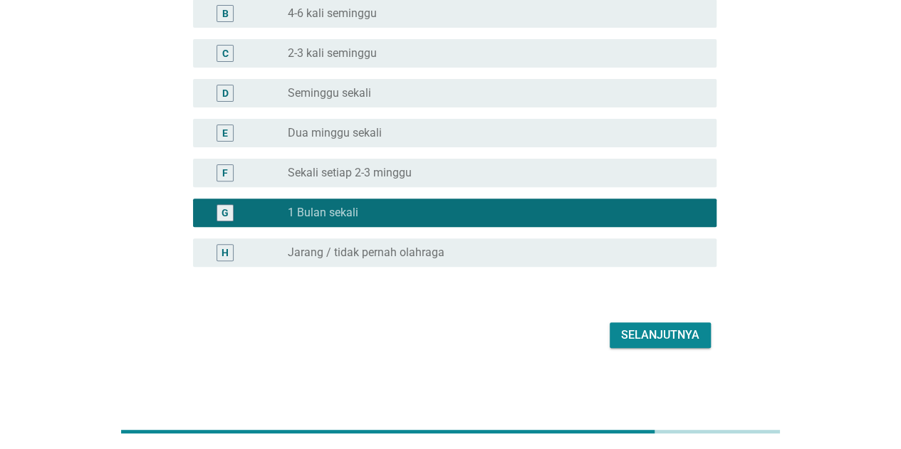
click at [681, 332] on div "Selanjutnya" at bounding box center [660, 335] width 78 height 17
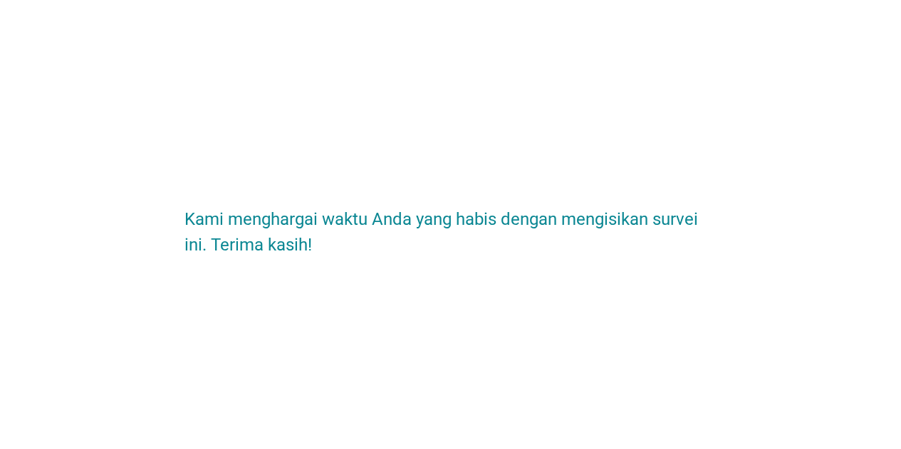
scroll to position [0, 0]
